Goal: Task Accomplishment & Management: Use online tool/utility

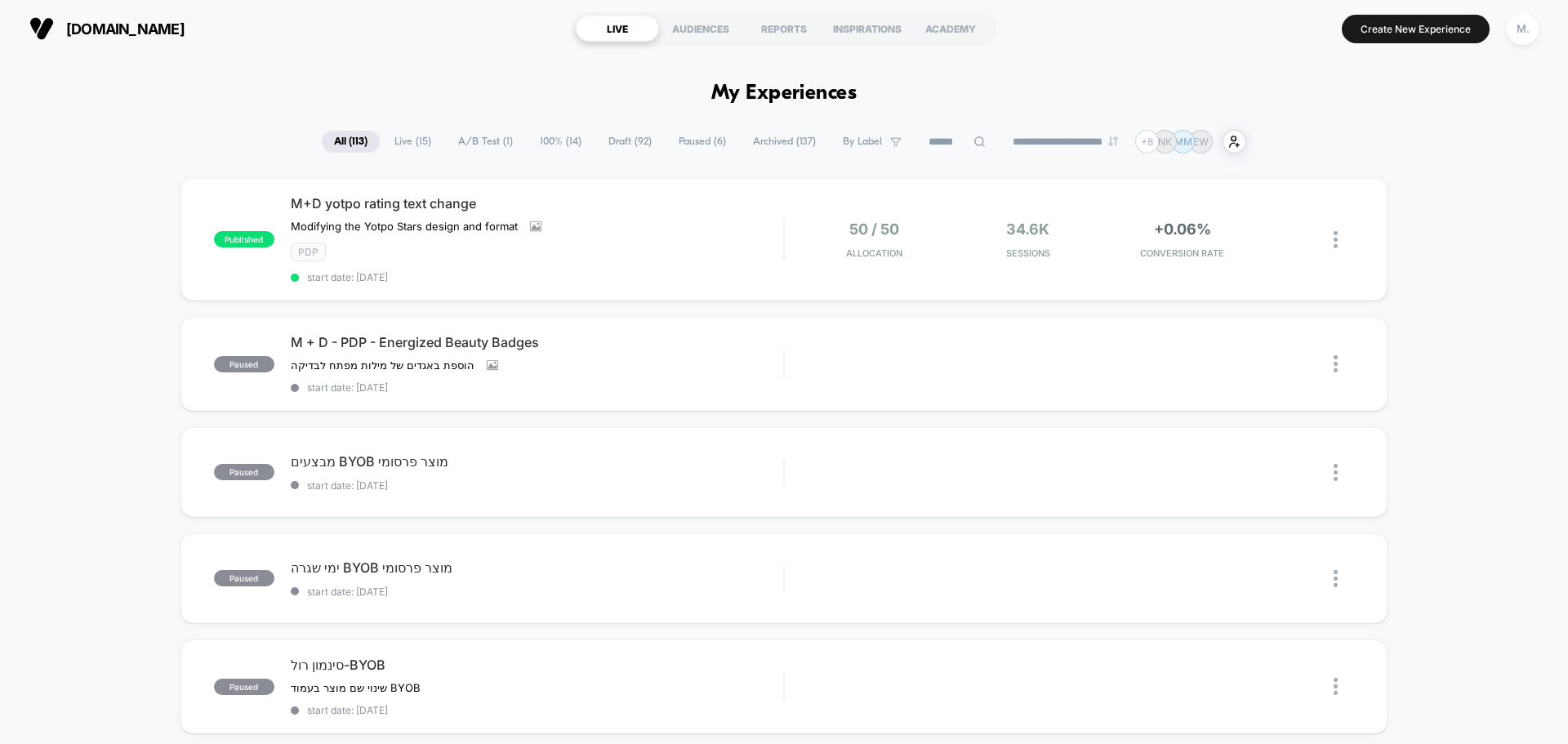
click at [612, 137] on span "Draft ( 92 )" at bounding box center [629, 141] width 68 height 22
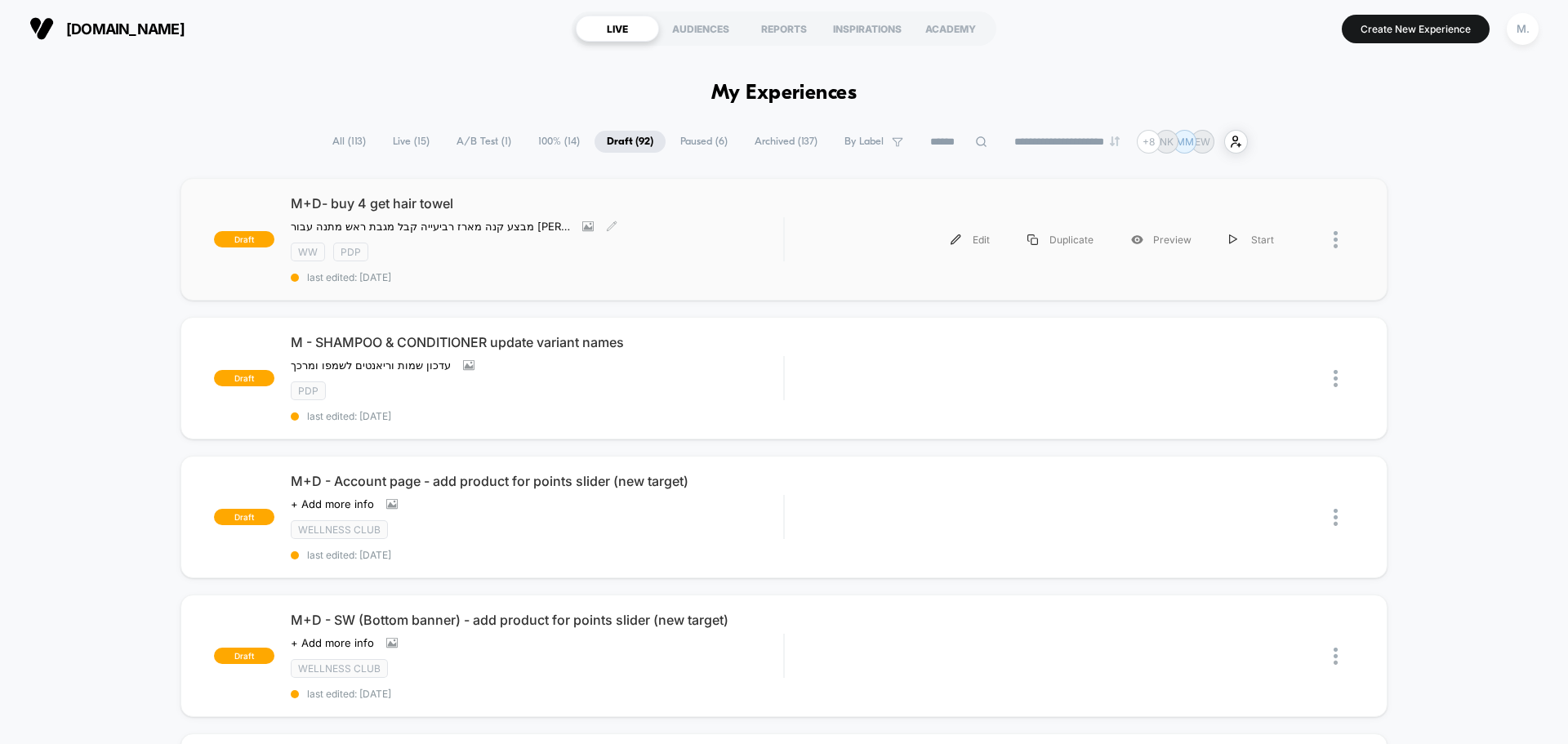
click at [629, 251] on div "WW pdp" at bounding box center [537, 252] width 493 height 19
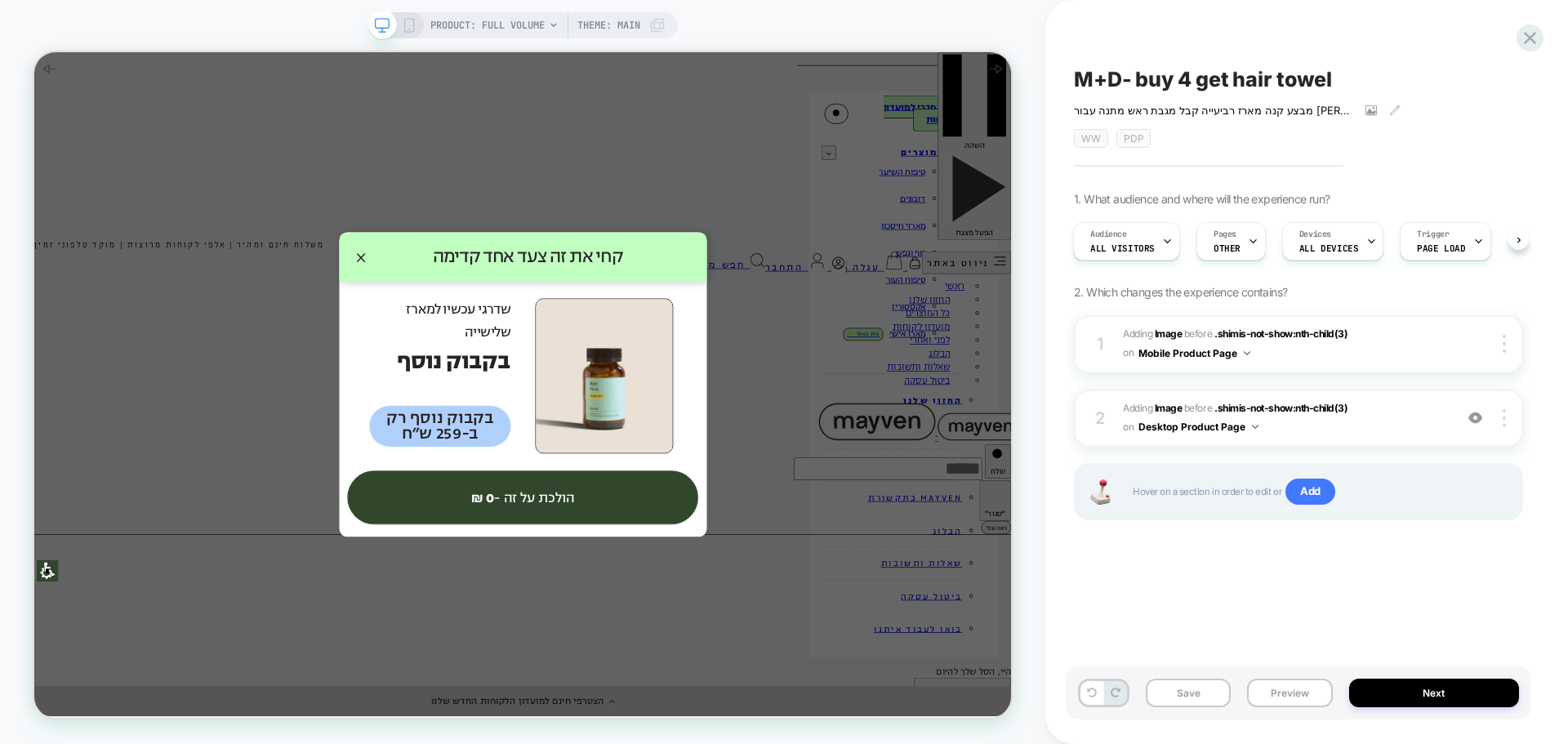
click at [404, 23] on icon at bounding box center [409, 25] width 14 height 14
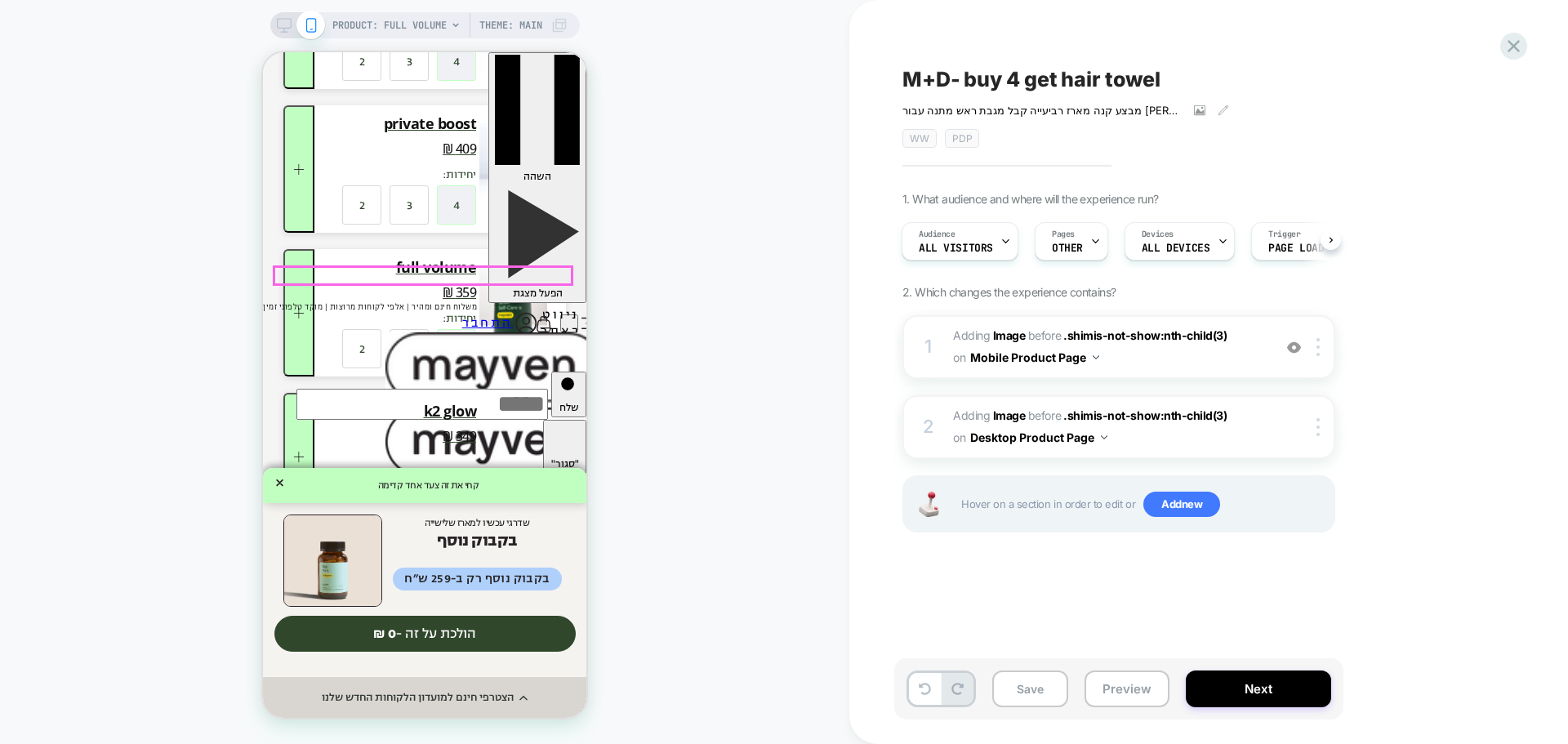
scroll to position [245, 0]
